Goal: Information Seeking & Learning: Learn about a topic

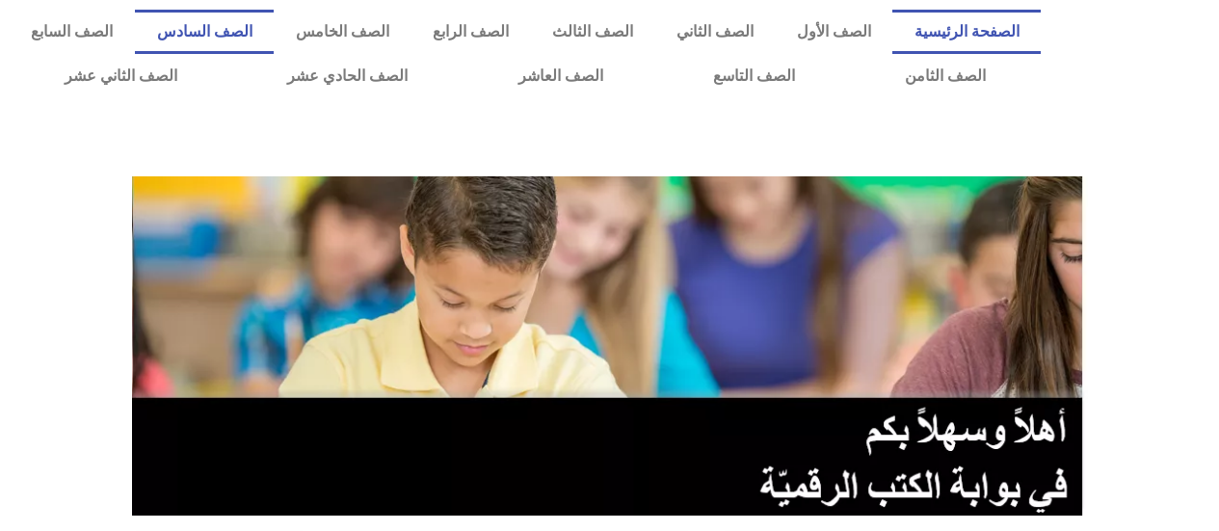
click at [274, 44] on link "الصف السادس" at bounding box center [204, 32] width 139 height 44
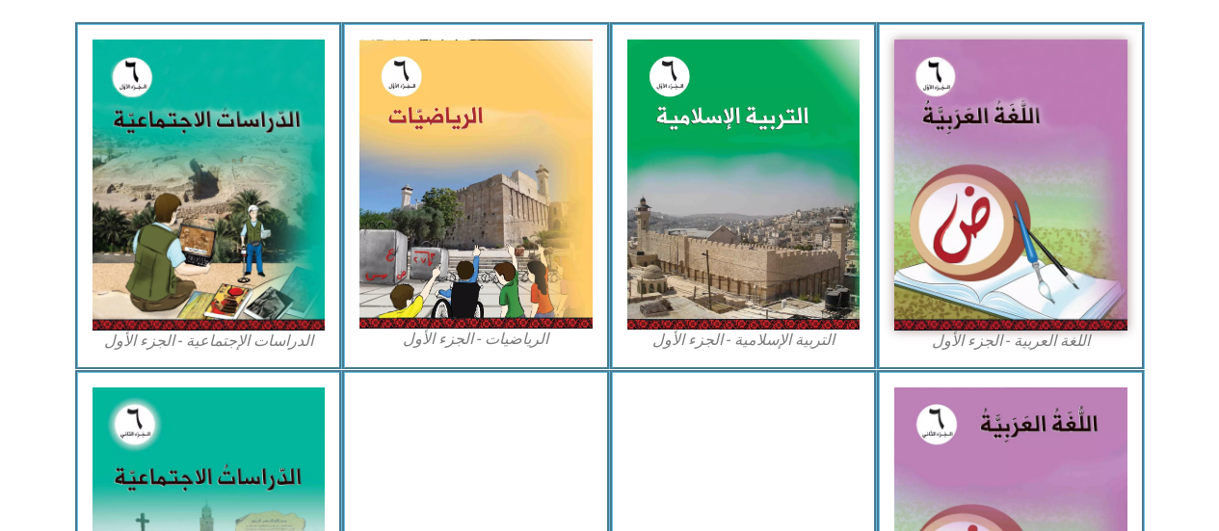
scroll to position [771, 0]
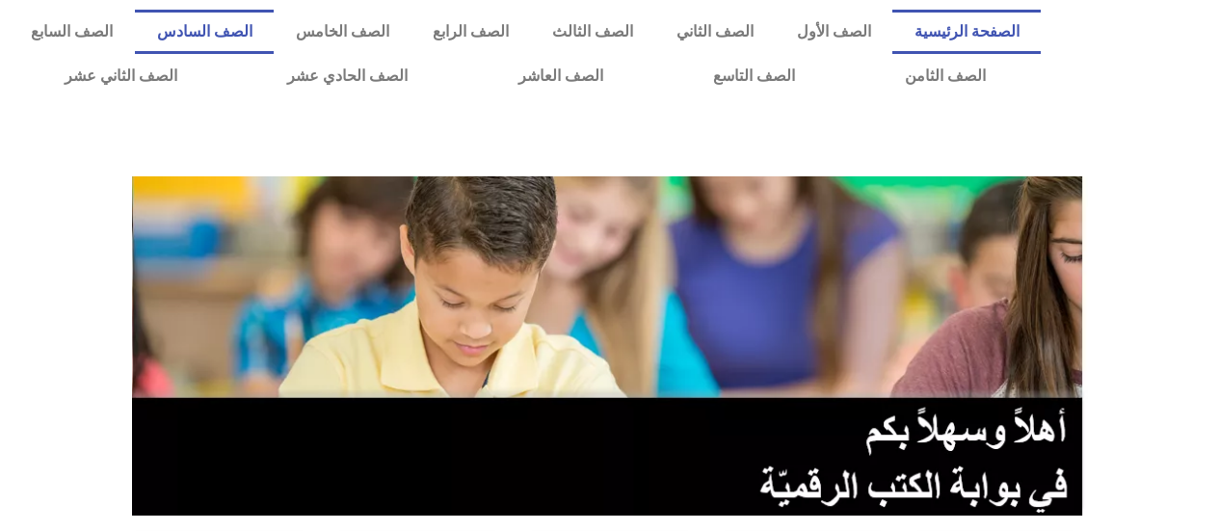
click at [269, 30] on link "الصف السادس" at bounding box center [204, 32] width 139 height 44
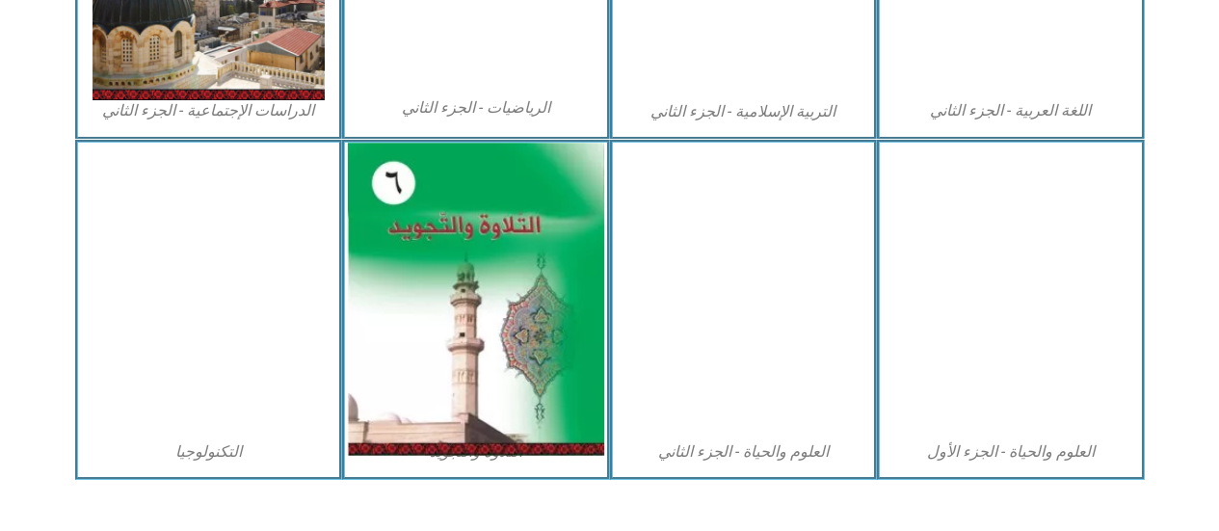
scroll to position [1187, 0]
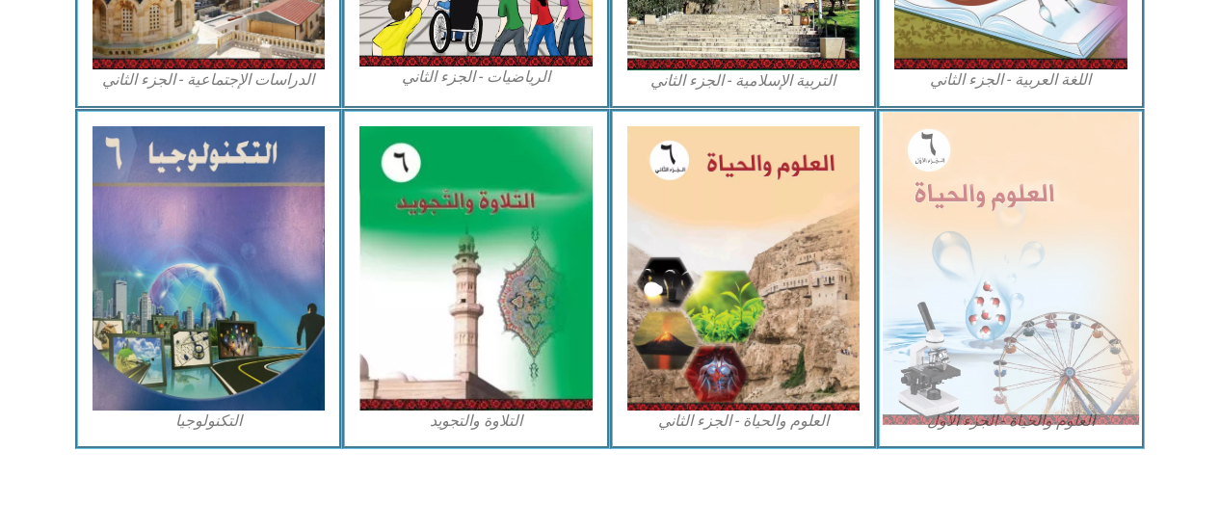
click at [1065, 375] on img at bounding box center [1011, 268] width 256 height 312
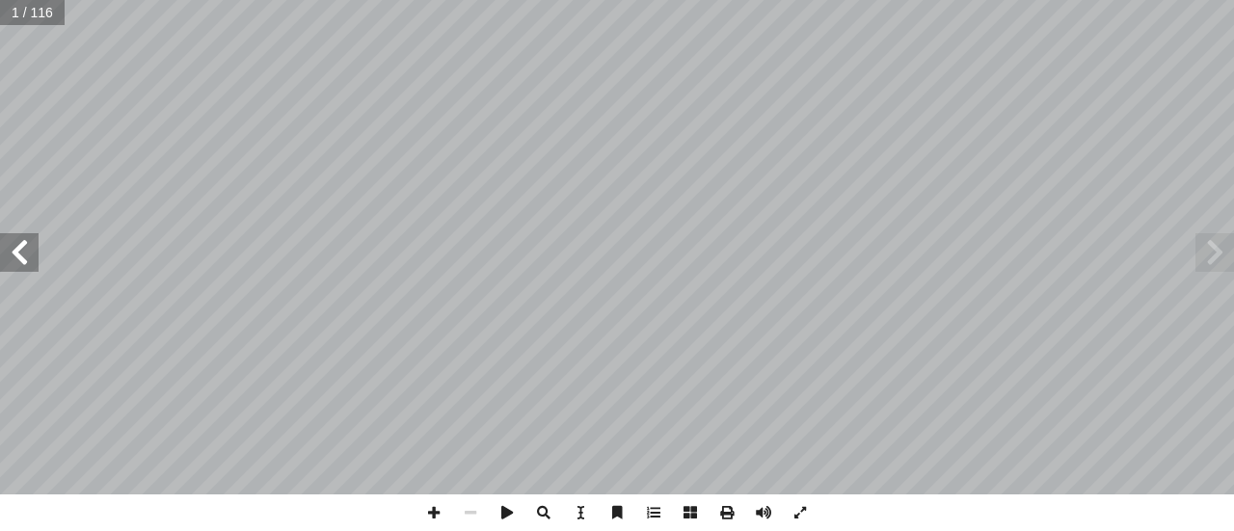
click at [8, 229] on div "العلوم والحياة [PERSON_NAME] أ ا ّ فريق الـت بو هلال أ . سناء � أ � ) ً قا ّ لب…" at bounding box center [617, 247] width 1234 height 494
click at [8, 254] on div "العلوم والحياة [PERSON_NAME] أ ا ّ فريق الـت بو هلال أ . سناء � أ � ) ً قا ّ لب…" at bounding box center [617, 247] width 1234 height 494
click at [10, 250] on span at bounding box center [19, 252] width 39 height 39
click at [10, 223] on div "العلوم والحياة [PERSON_NAME] أ ا ّ فريق الـت بو هلال أ . سناء � أ � ) ً قا ّ لب…" at bounding box center [617, 247] width 1234 height 494
click at [18, 227] on div "العلوم والحياة [PERSON_NAME] أ ا ّ فريق الـت بو هلال أ . سناء � أ � ) ً قا ّ لب…" at bounding box center [617, 247] width 1234 height 494
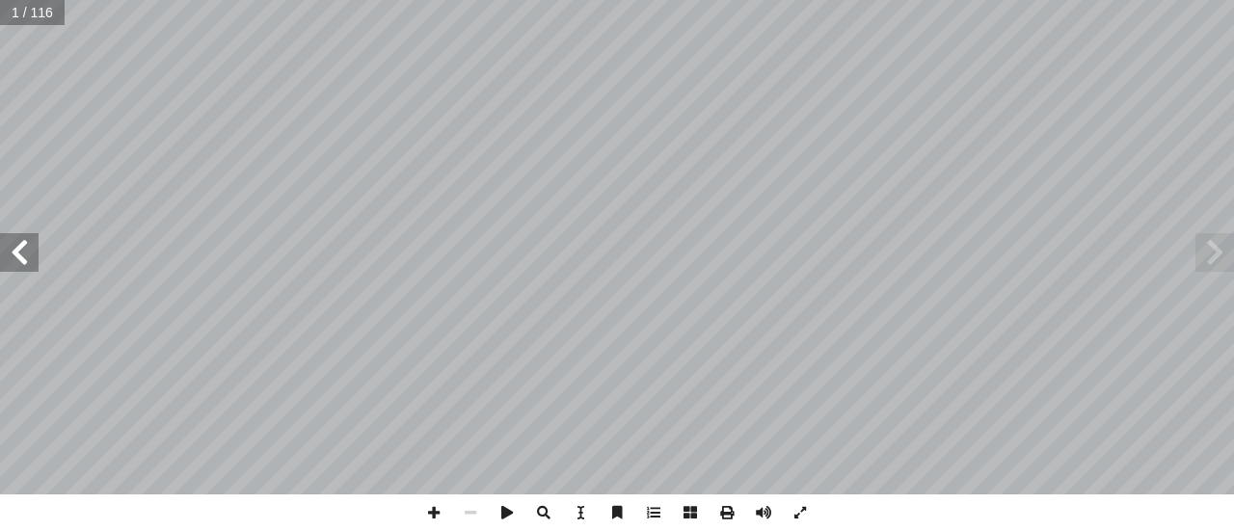
drag, startPoint x: 21, startPoint y: 237, endPoint x: 14, endPoint y: 249, distance: 13.4
click at [14, 249] on div "العلوم والحياة [PERSON_NAME] أ ا ّ فريق الـت بو هلال أ . سناء � أ � ) ً قا ّ لب…" at bounding box center [617, 247] width 1234 height 494
click at [13, 249] on span at bounding box center [19, 252] width 39 height 39
click at [13, 252] on span at bounding box center [19, 252] width 39 height 39
click at [11, 257] on span at bounding box center [19, 252] width 39 height 39
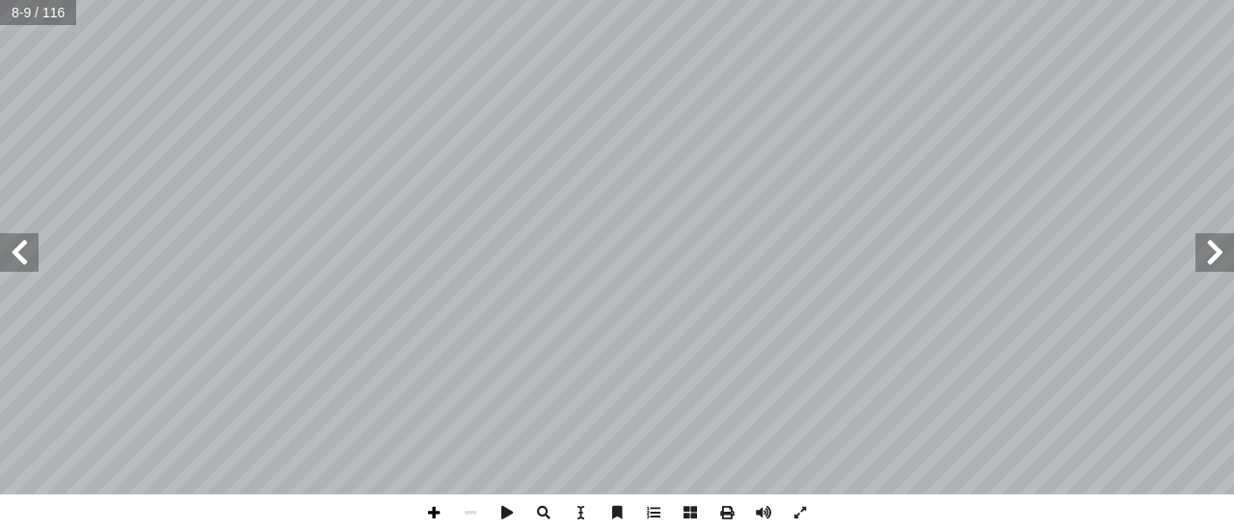
click at [443, 520] on span at bounding box center [433, 512] width 37 height 37
click at [435, 490] on div "4 ب) ّ وئي (المرك ّ ر الض َ ه ْ ج ِ الم ُ جزاء أ ا :) ١ نشاط ( تية: آ ل� � ورة …" at bounding box center [617, 265] width 1234 height 531
click at [431, 519] on span at bounding box center [433, 512] width 37 height 37
click at [878, 0] on html "الصفحة الرئيسية الصف الأول الصف الثاني الصف الثالث الصف الرابع الصف الخامس الصف…" at bounding box center [617, 87] width 1234 height 175
